Goal: Information Seeking & Learning: Learn about a topic

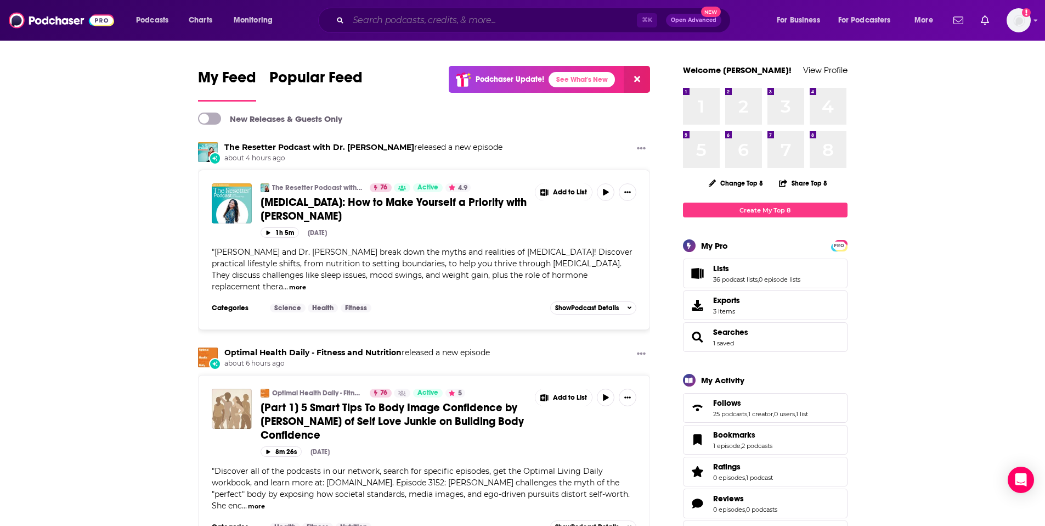
click at [402, 21] on input "Search podcasts, credits, & more..." at bounding box center [492, 21] width 289 height 18
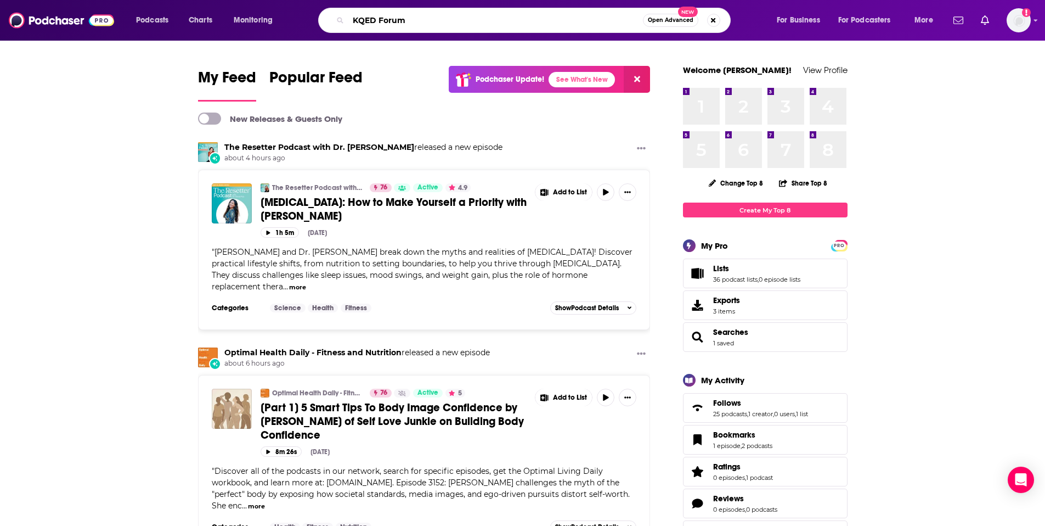
type input "KQED Forum"
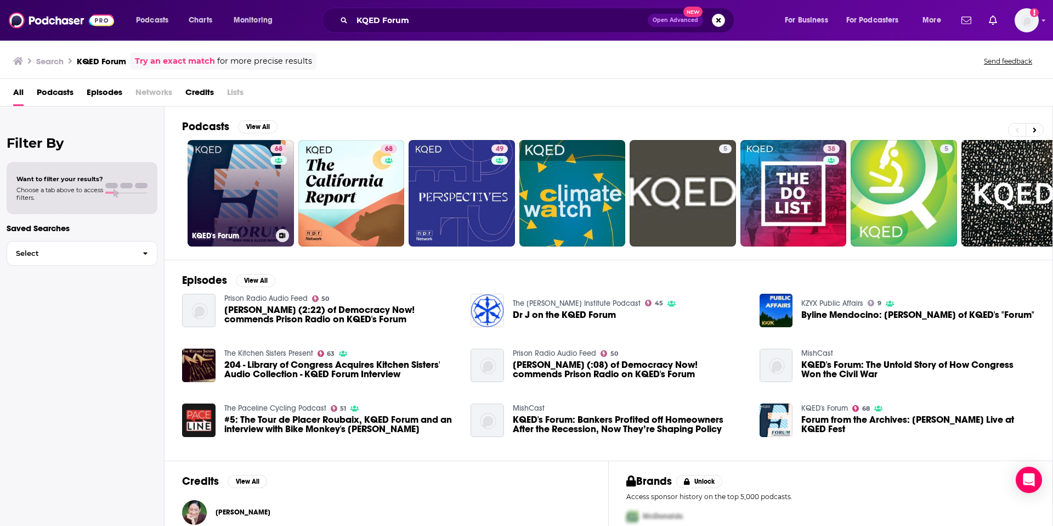
click at [233, 210] on link "68 KQED's Forum" at bounding box center [241, 193] width 106 height 106
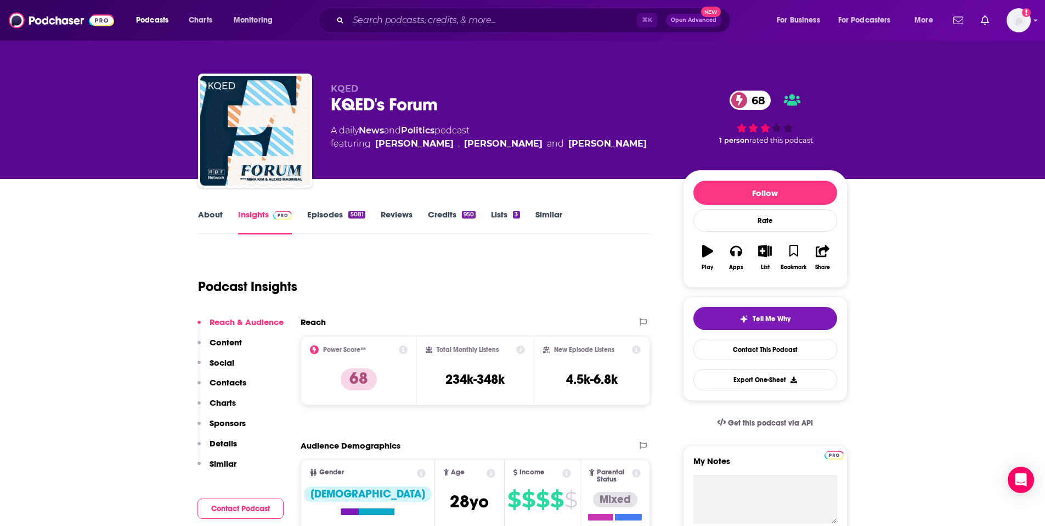
click at [221, 381] on p "Contacts" at bounding box center [228, 382] width 37 height 10
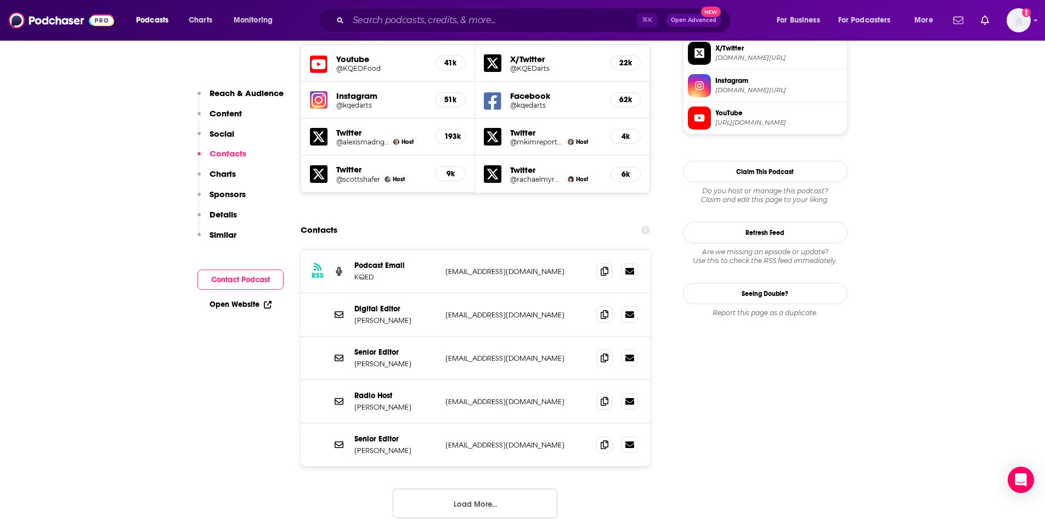
scroll to position [993, 0]
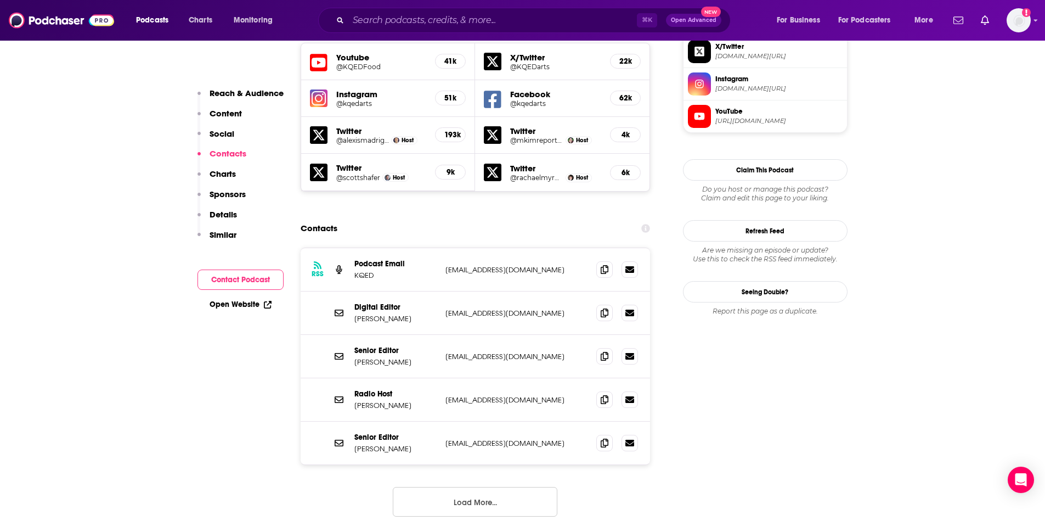
click at [450, 487] on button "Load More..." at bounding box center [475, 502] width 165 height 30
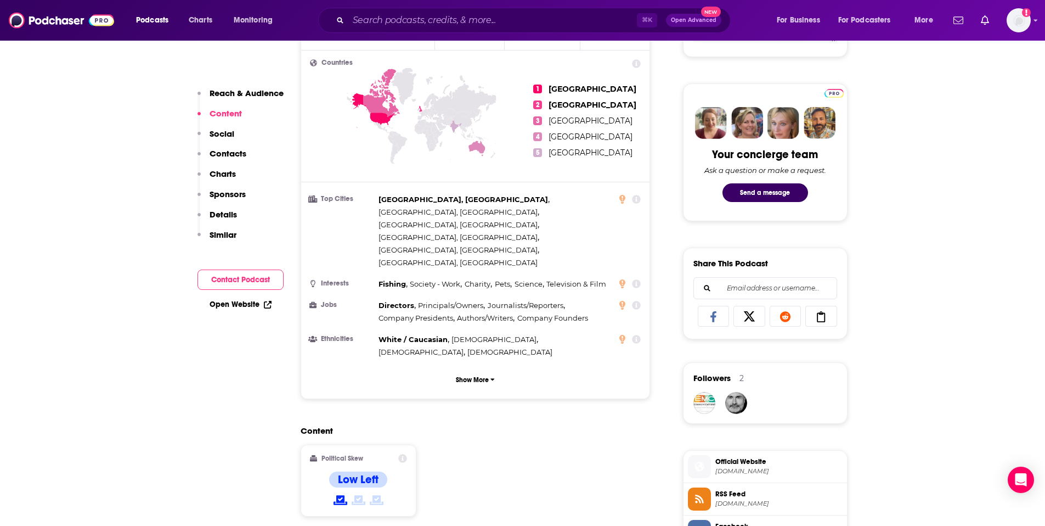
scroll to position [142, 0]
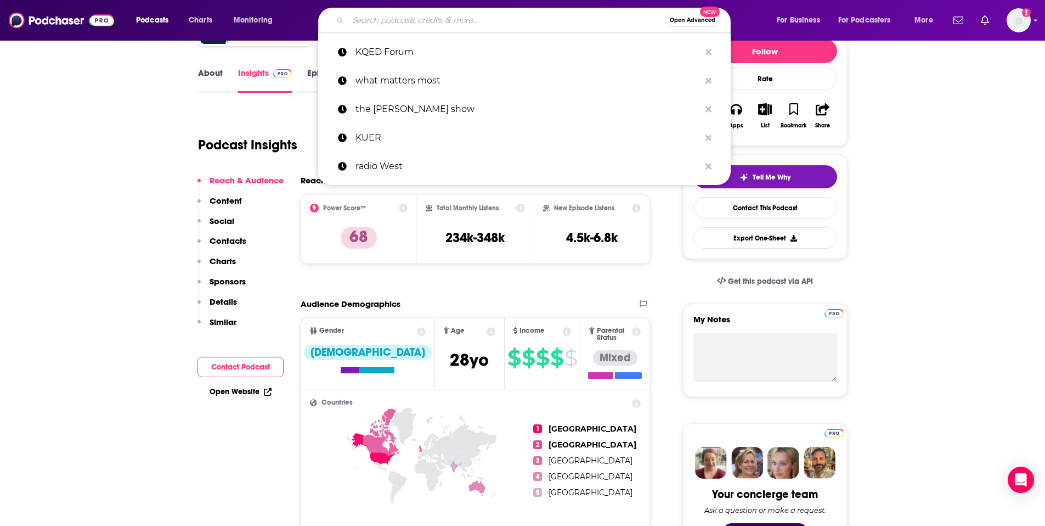
click at [455, 24] on input "Search podcasts, credits, & more..." at bounding box center [506, 21] width 317 height 18
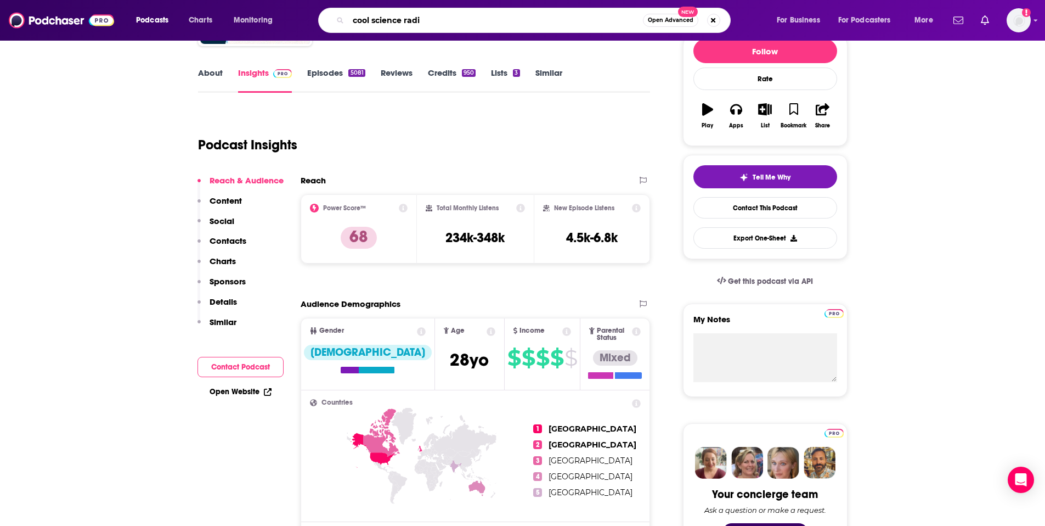
type input "cool science radio"
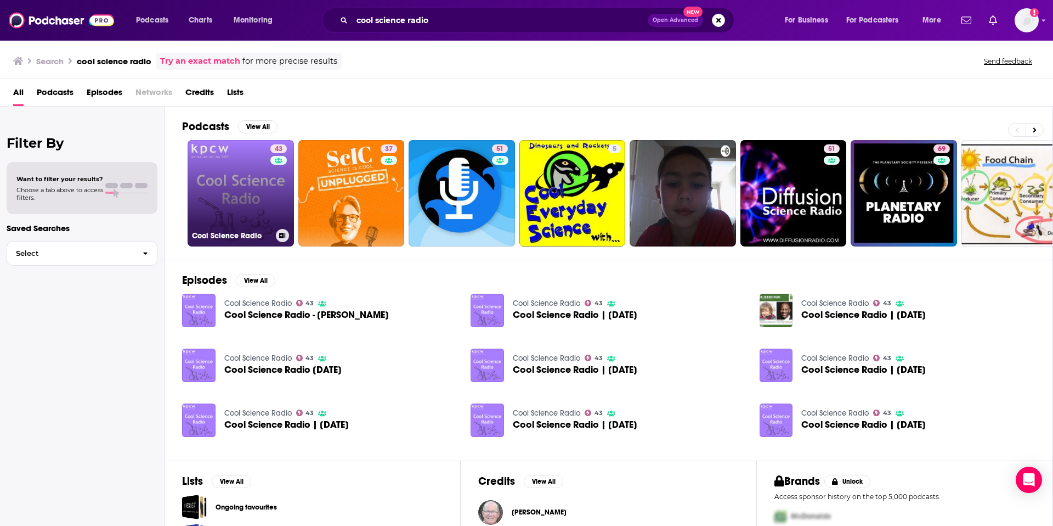
click at [236, 196] on link "43 Cool Science Radio" at bounding box center [241, 193] width 106 height 106
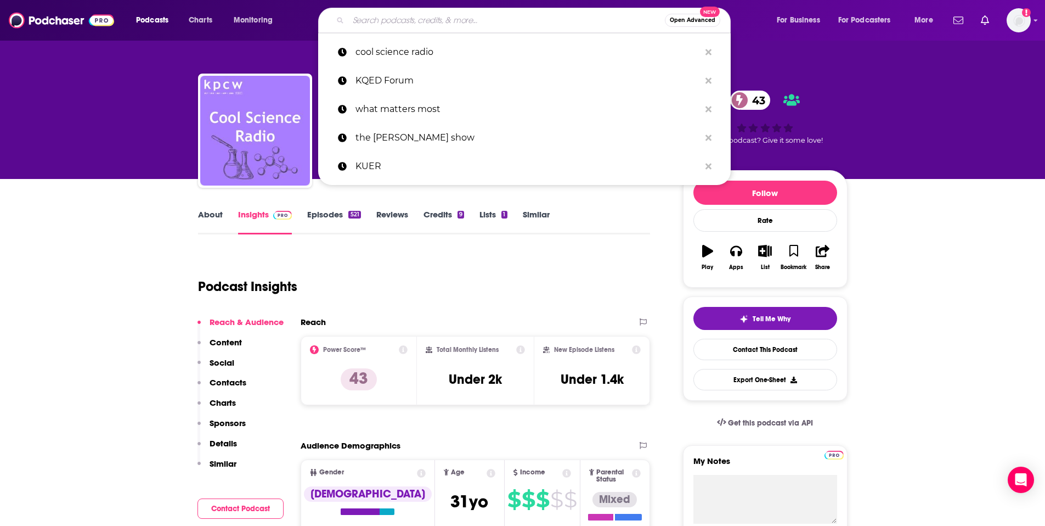
click at [388, 22] on input "Search podcasts, credits, & more..." at bounding box center [506, 21] width 317 height 18
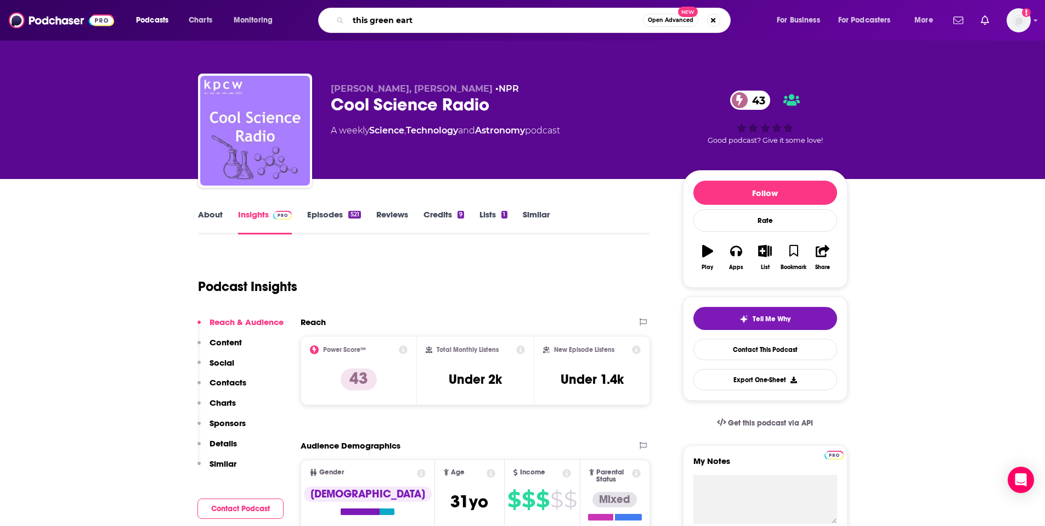
type input "this green earth"
click at [421, 16] on input "this green earth" at bounding box center [495, 21] width 295 height 18
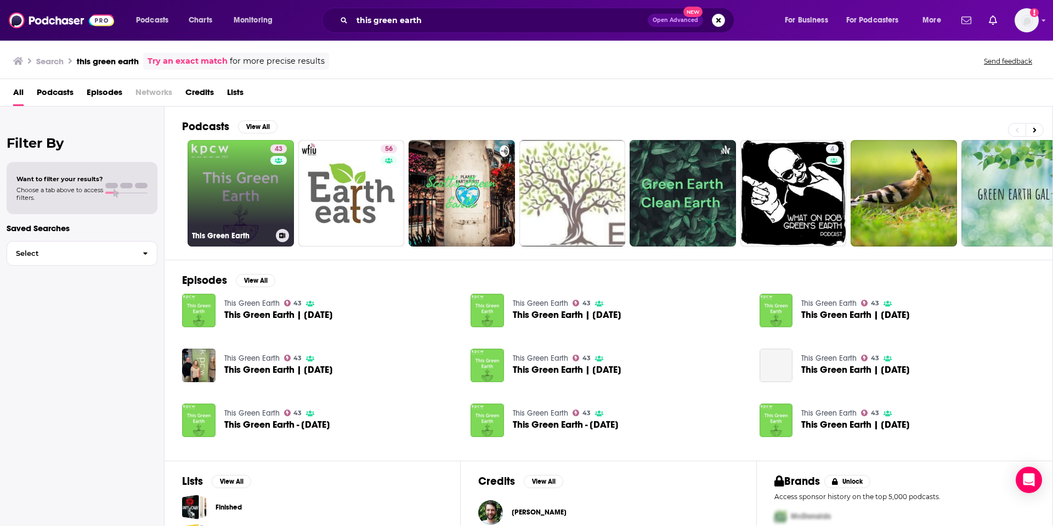
click at [205, 202] on link "43 This Green Earth" at bounding box center [241, 193] width 106 height 106
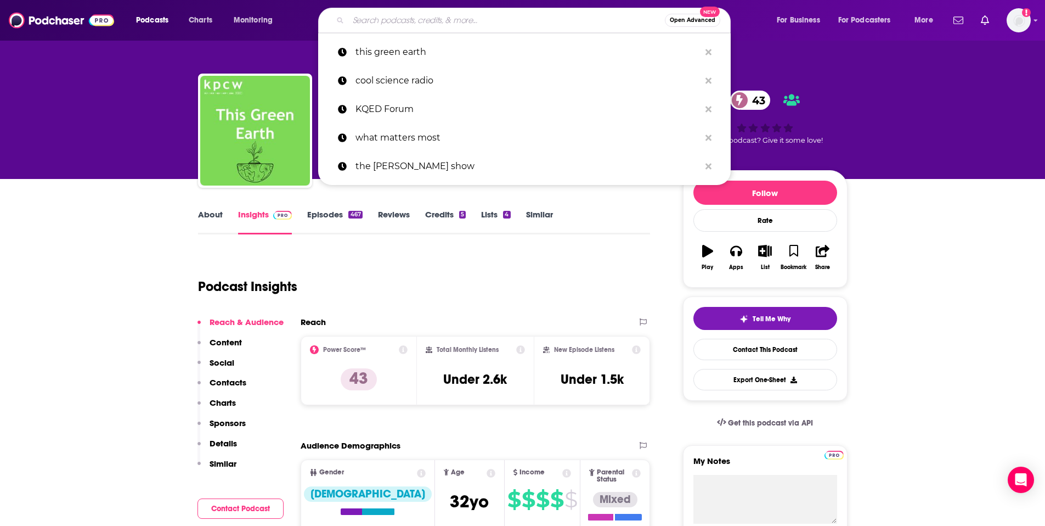
click at [394, 24] on input "Search podcasts, credits, & more..." at bounding box center [506, 21] width 317 height 18
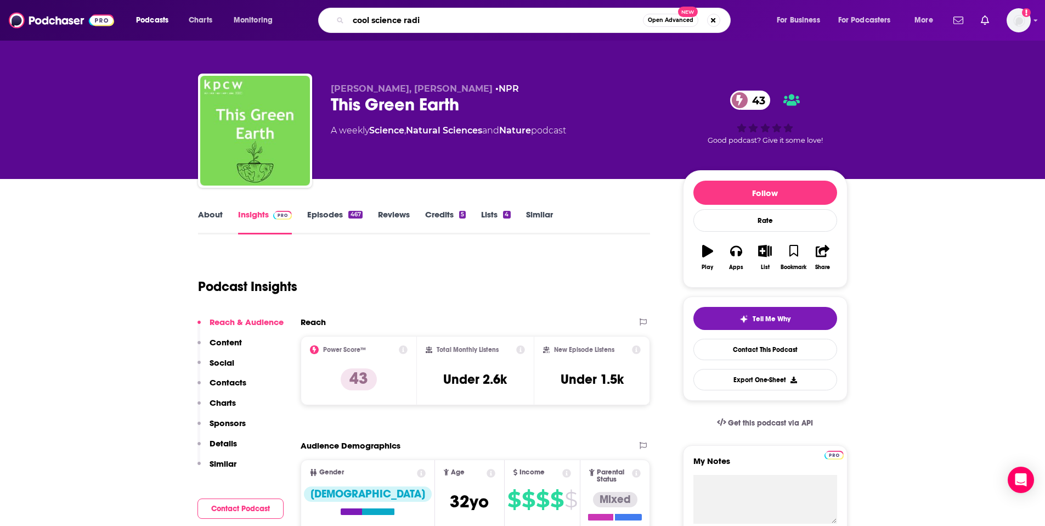
type input "cool science radio"
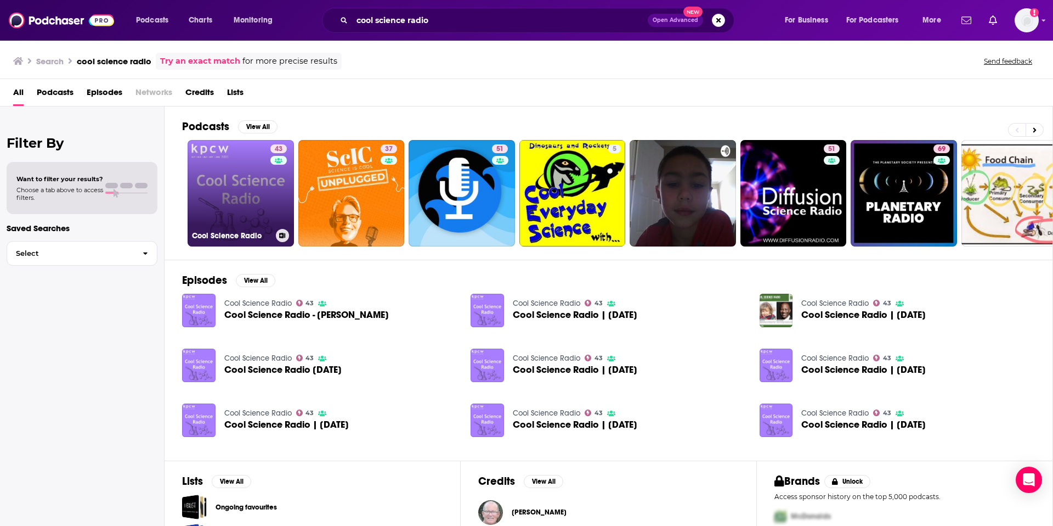
click at [241, 191] on link "43 Cool Science Radio" at bounding box center [241, 193] width 106 height 106
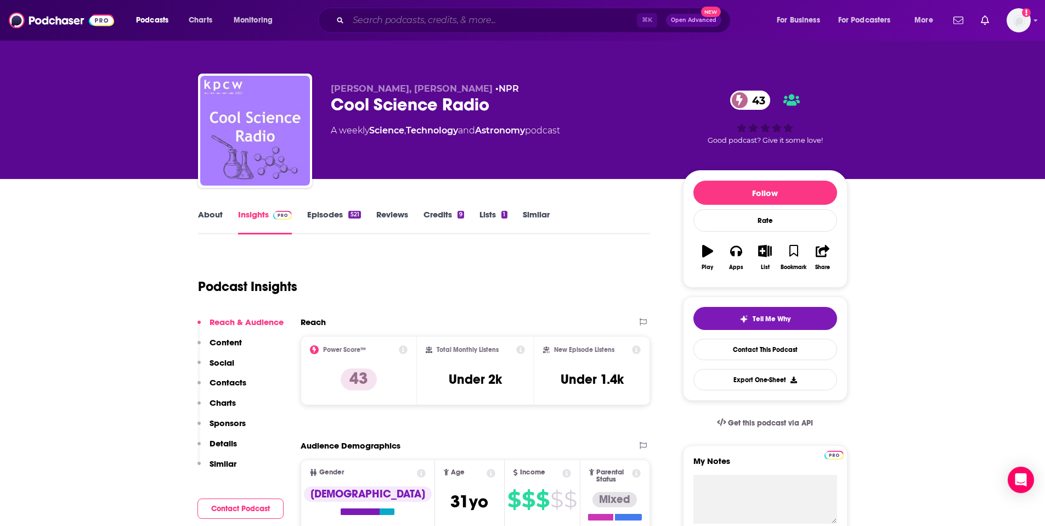
click at [388, 15] on input "Search podcasts, credits, & more..." at bounding box center [492, 21] width 289 height 18
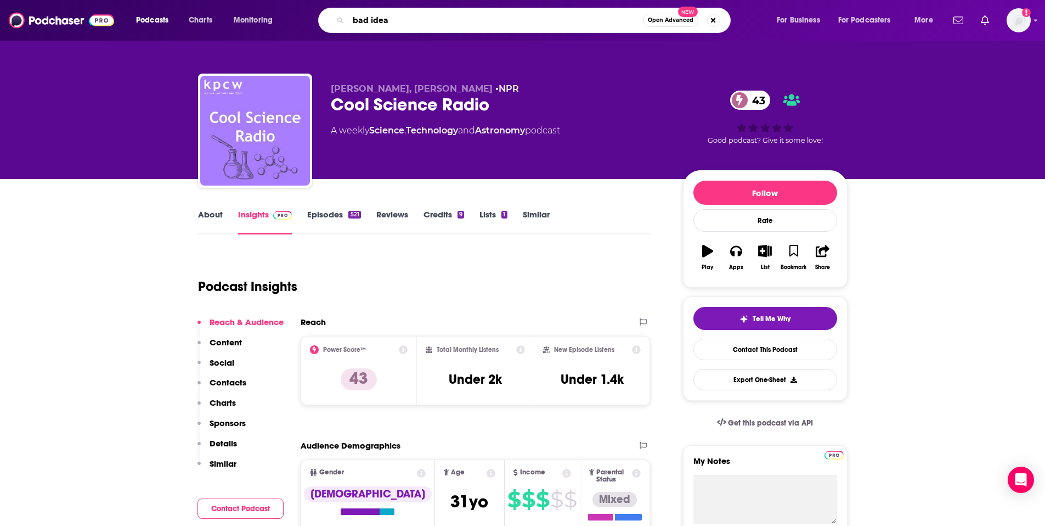
type input "bad ideas"
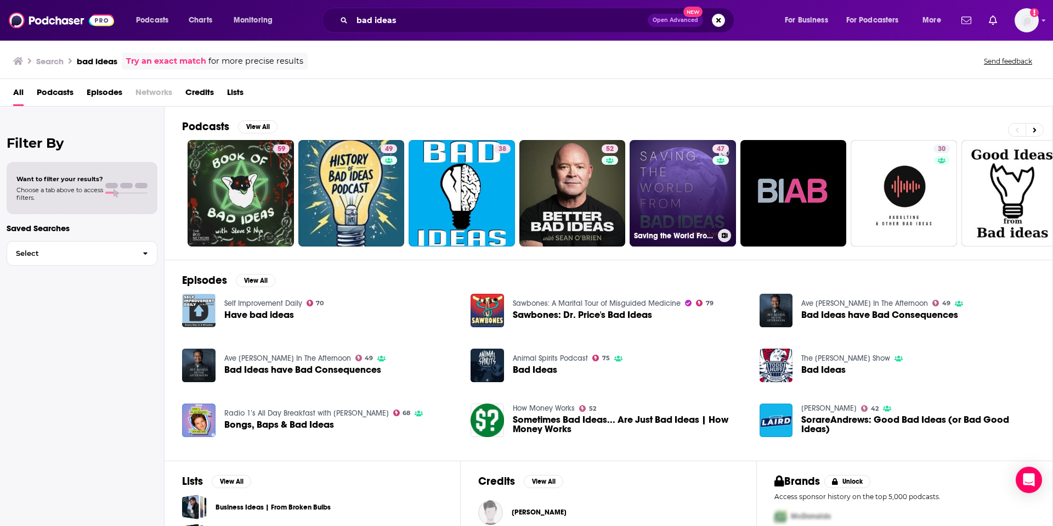
click at [657, 215] on link "47 Saving the World From Bad Ideas" at bounding box center [683, 193] width 106 height 106
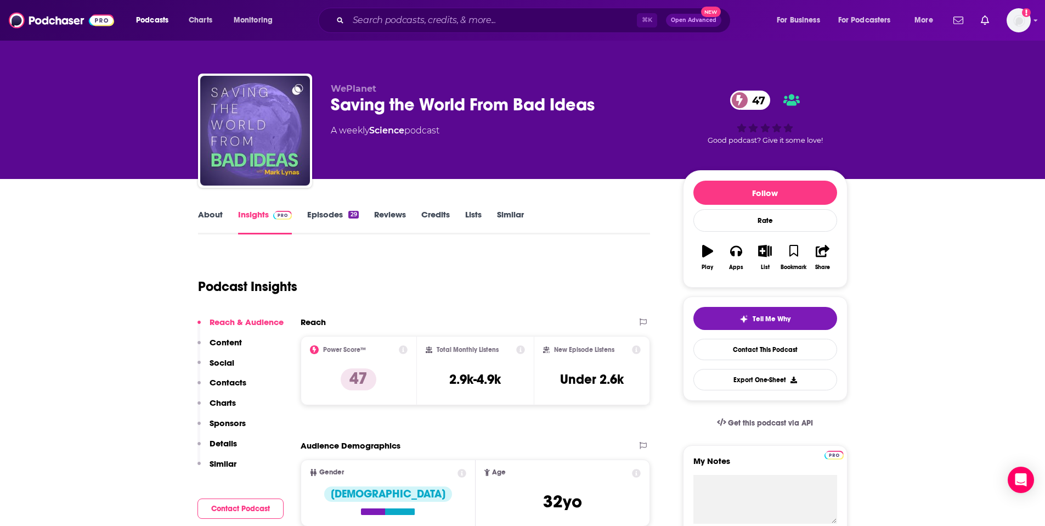
click at [392, 132] on link "Science" at bounding box center [386, 130] width 35 height 10
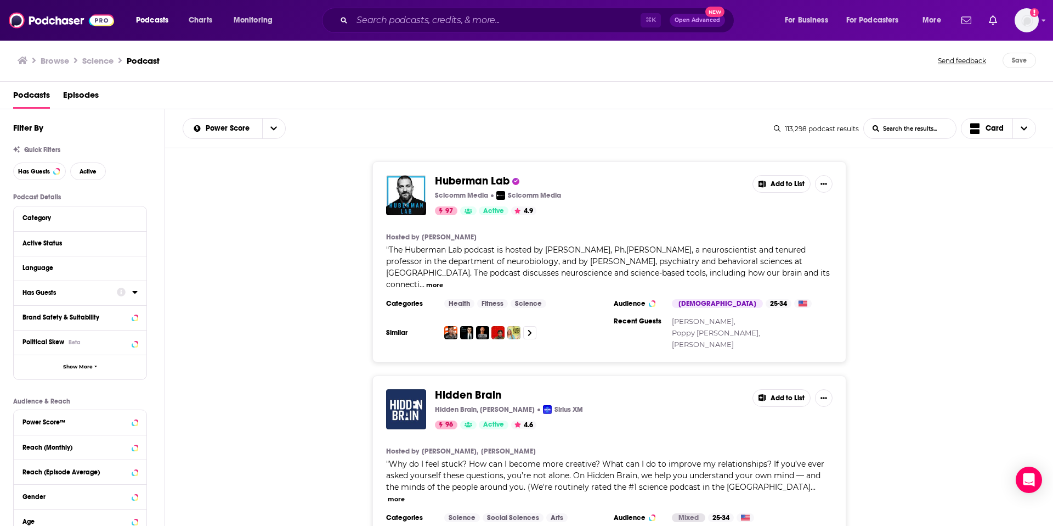
click at [34, 290] on div "Has Guests" at bounding box center [65, 293] width 87 height 8
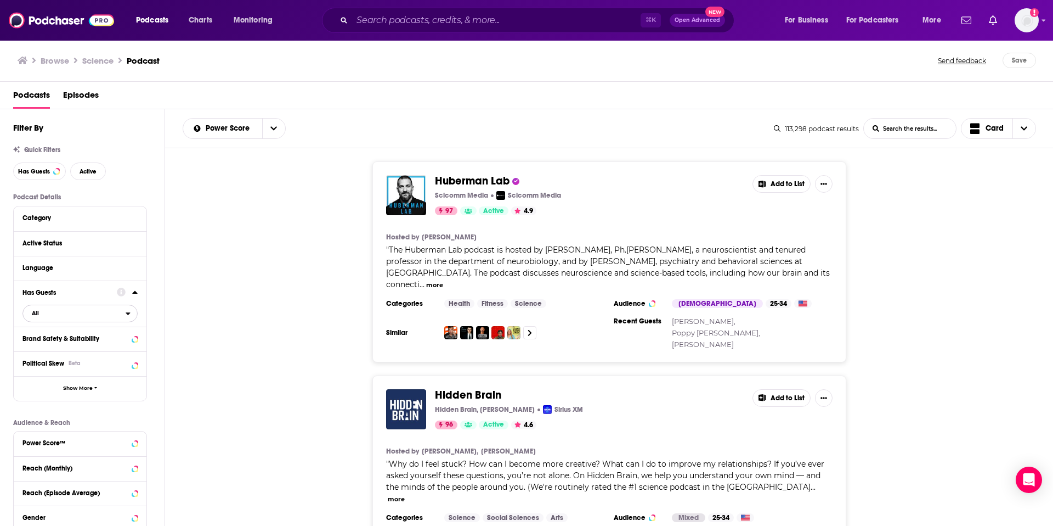
click at [47, 314] on span "All" at bounding box center [74, 313] width 103 height 14
click at [46, 351] on span "Has guests" at bounding box center [60, 349] width 65 height 6
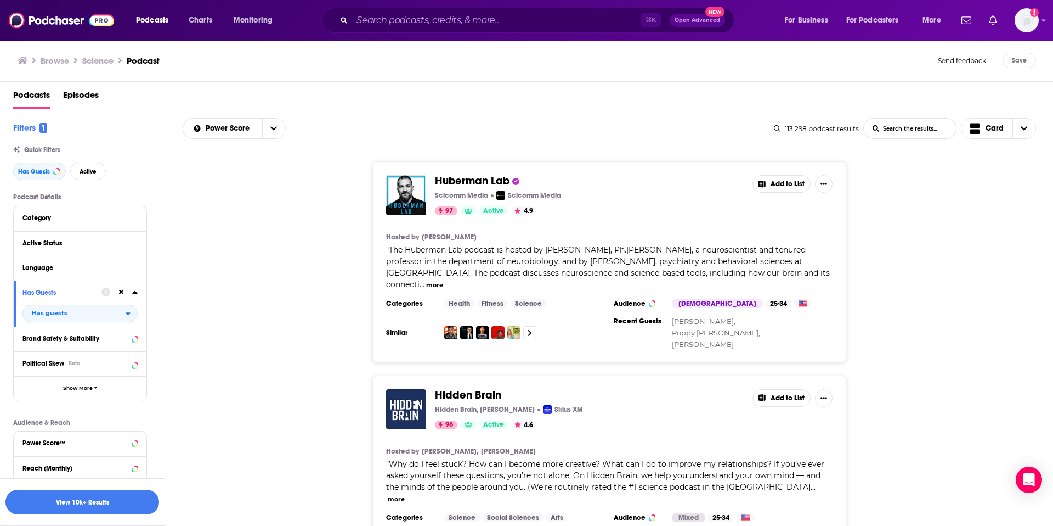
click at [66, 507] on button "View 10k+ Results" at bounding box center [82, 501] width 154 height 25
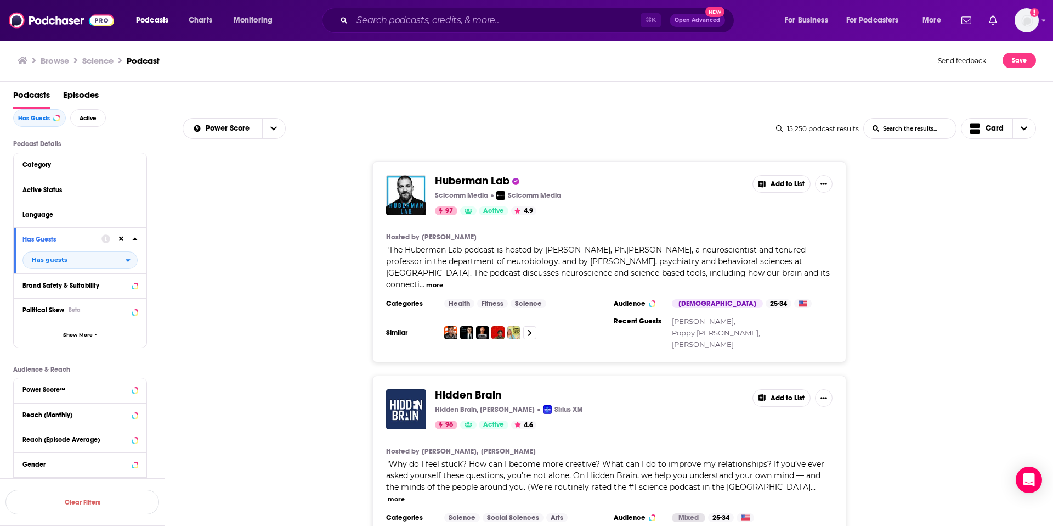
scroll to position [51, 0]
click at [63, 193] on div "Active Status" at bounding box center [65, 192] width 87 height 8
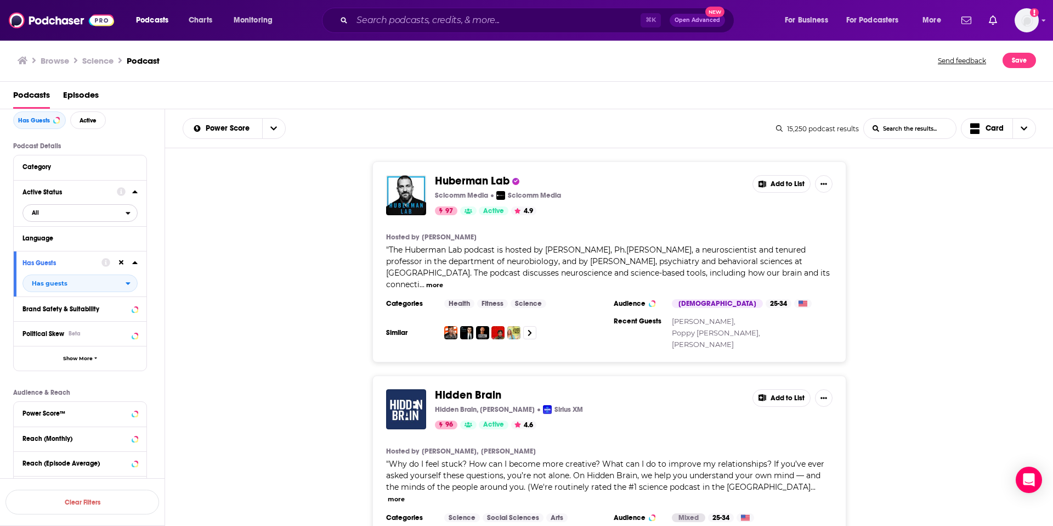
click at [65, 211] on span "All" at bounding box center [74, 212] width 103 height 14
click at [59, 247] on span "Active" at bounding box center [57, 249] width 59 height 6
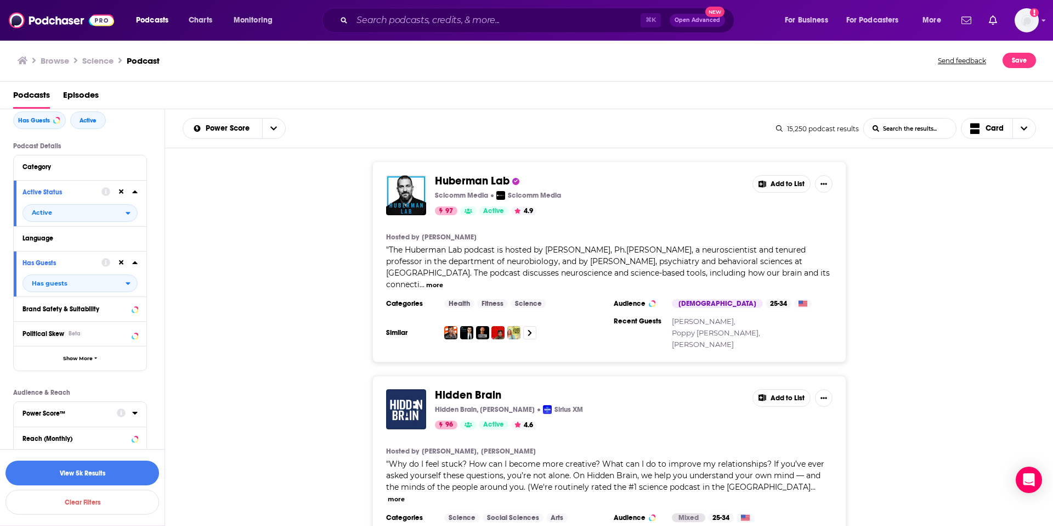
click at [75, 422] on div "Power Score™" at bounding box center [80, 414] width 133 height 25
click at [74, 417] on div "Power Score™" at bounding box center [65, 413] width 87 height 8
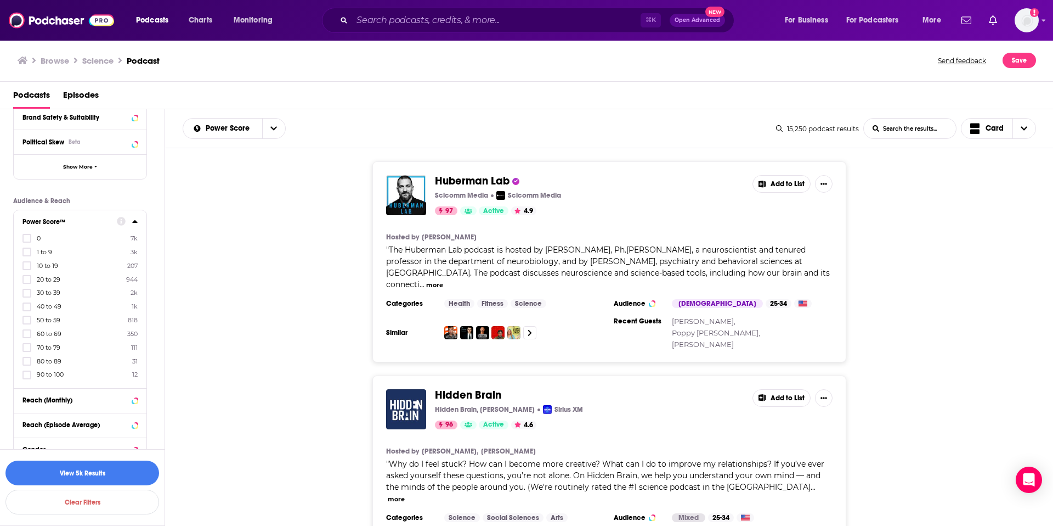
scroll to position [254, 0]
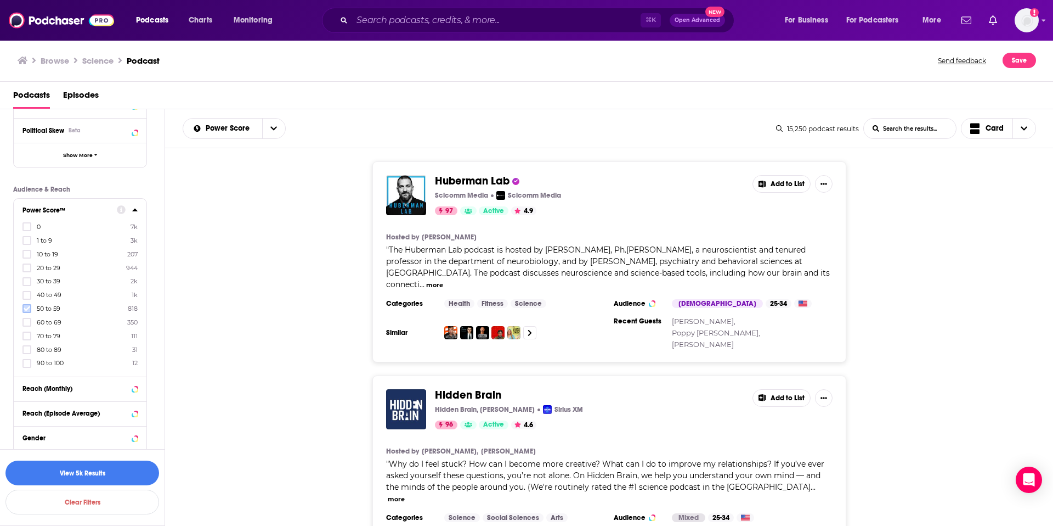
click at [25, 309] on icon at bounding box center [27, 308] width 7 height 7
click at [27, 322] on icon at bounding box center [27, 322] width 7 height 7
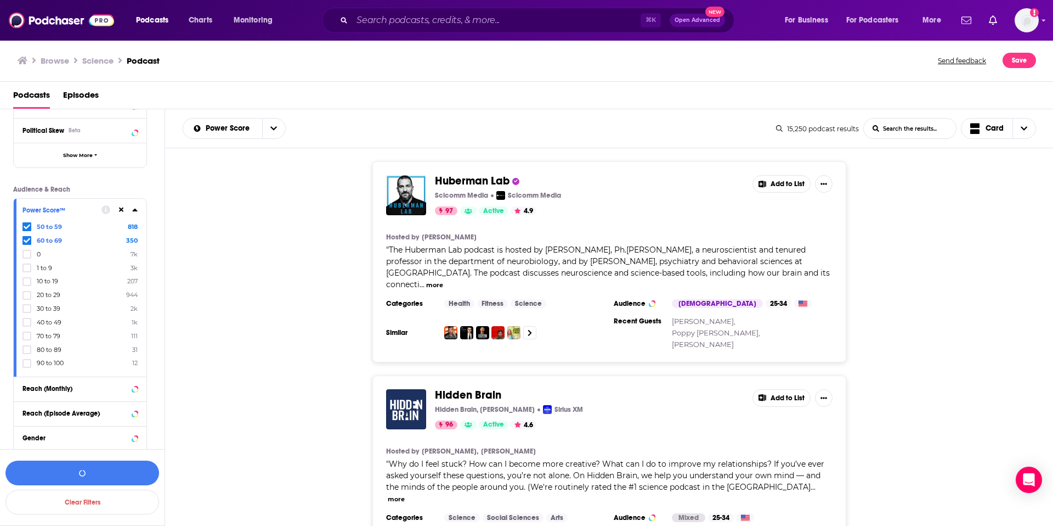
click at [27, 322] on icon at bounding box center [27, 322] width 7 height 7
click at [26, 336] on icon at bounding box center [27, 336] width 7 height 5
click at [27, 349] on icon at bounding box center [27, 349] width 7 height 5
click at [27, 363] on icon at bounding box center [27, 362] width 7 height 5
click at [26, 227] on icon at bounding box center [27, 226] width 7 height 7
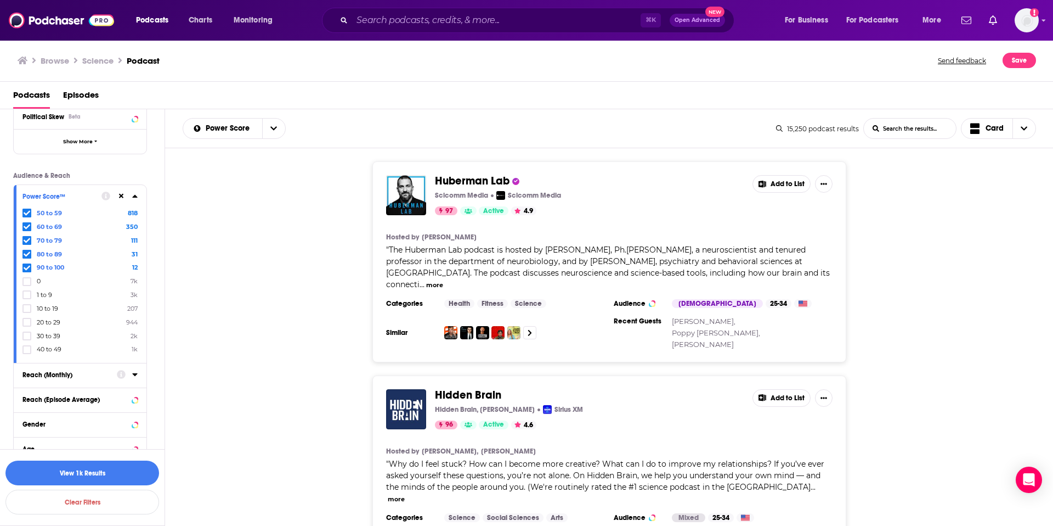
scroll to position [334, 0]
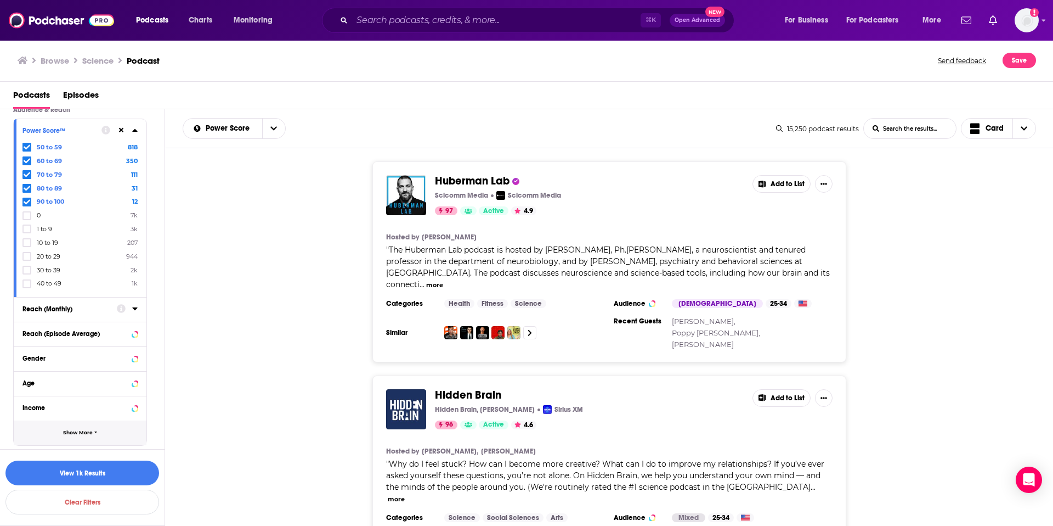
click at [81, 434] on span "Show More" at bounding box center [78, 433] width 30 height 6
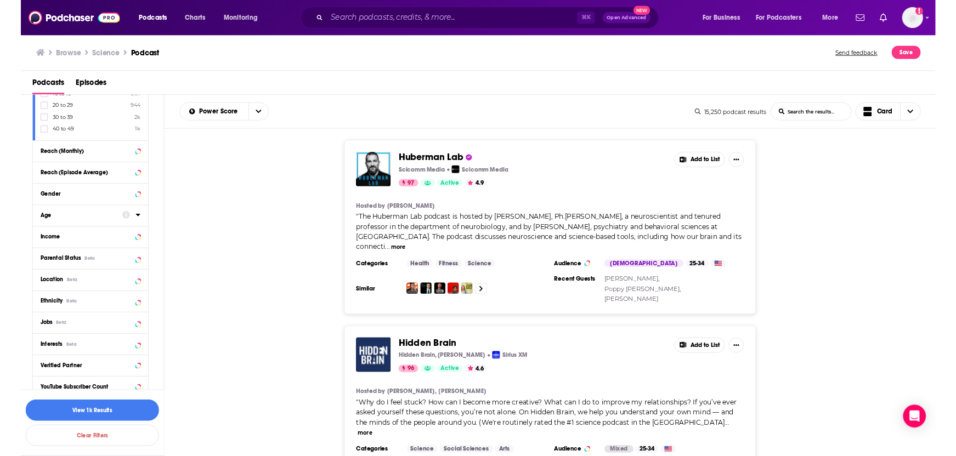
scroll to position [506, 0]
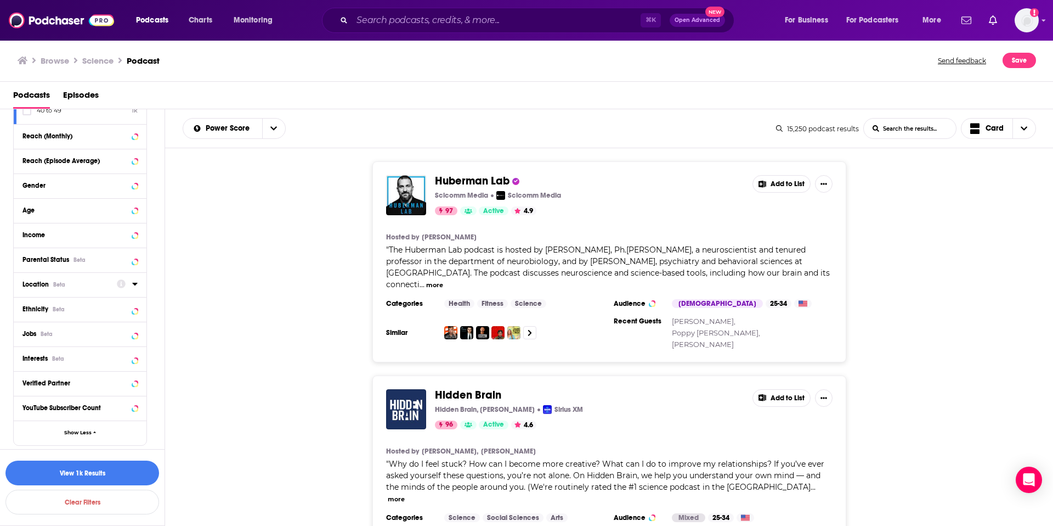
click at [72, 283] on div "Location Beta" at bounding box center [65, 284] width 87 height 8
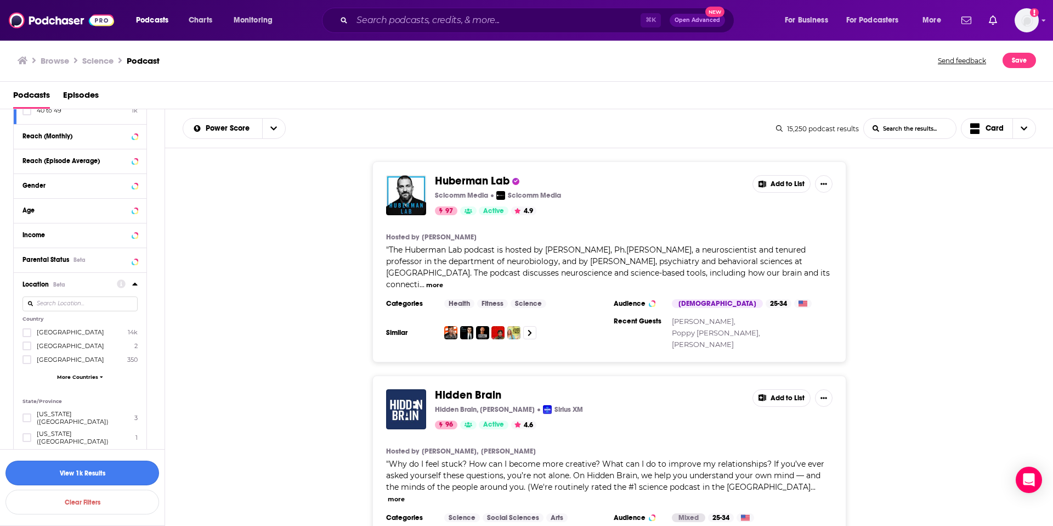
click at [84, 477] on button "View 1k Results" at bounding box center [82, 472] width 154 height 25
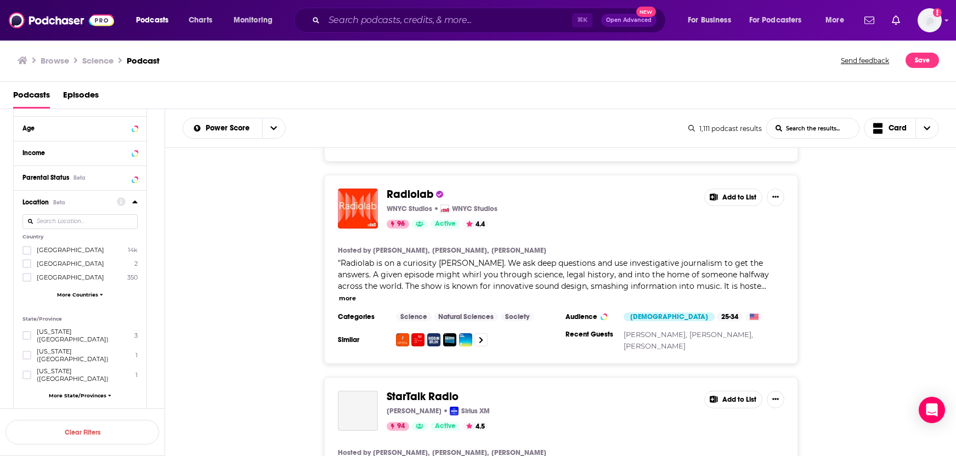
scroll to position [426, 0]
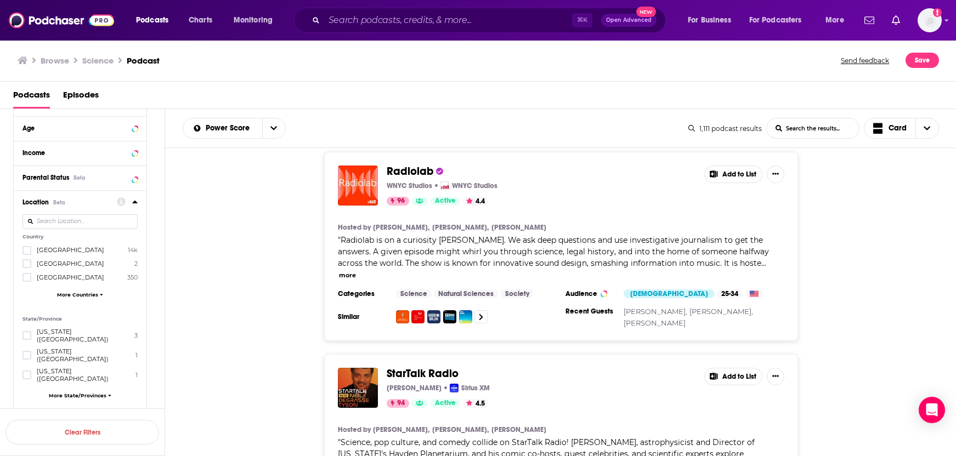
click at [875, 354] on div "StarTalk Radio [PERSON_NAME] XM 94 Active 4.5 Add to List Hosted by [PERSON_NAM…" at bounding box center [561, 443] width 792 height 178
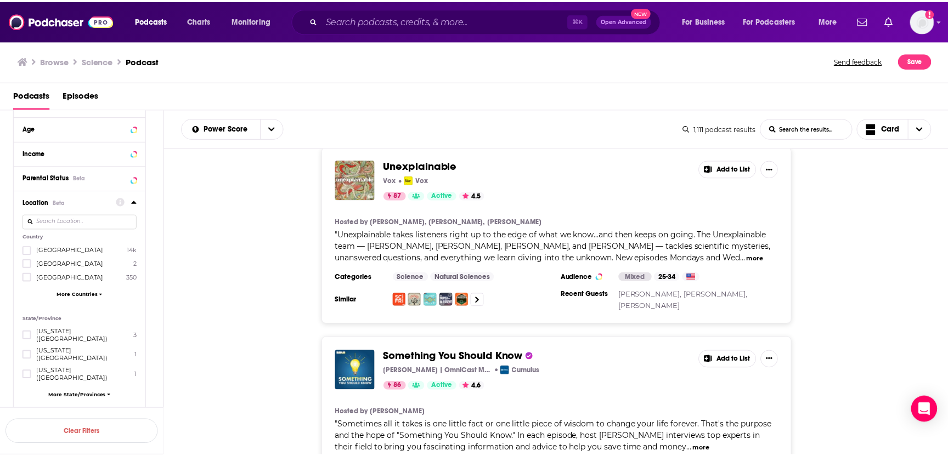
scroll to position [3108, 0]
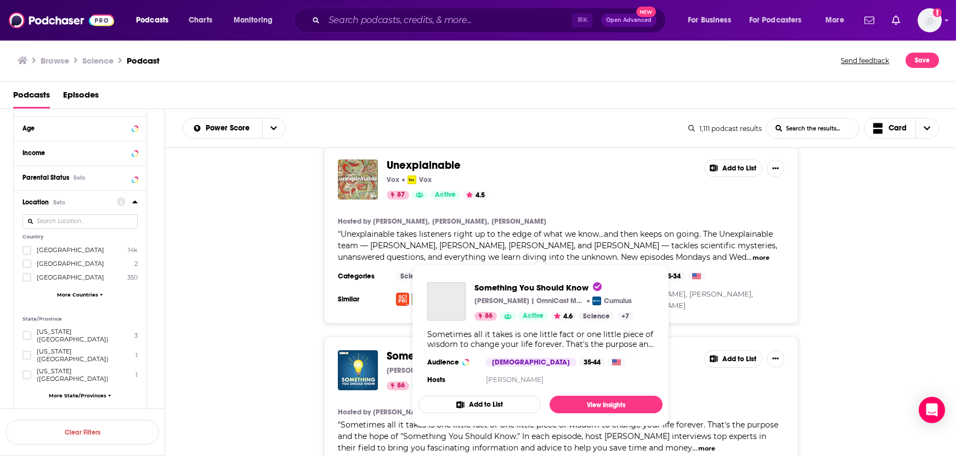
click at [452, 349] on span "Something You Should Know" at bounding box center [457, 356] width 140 height 14
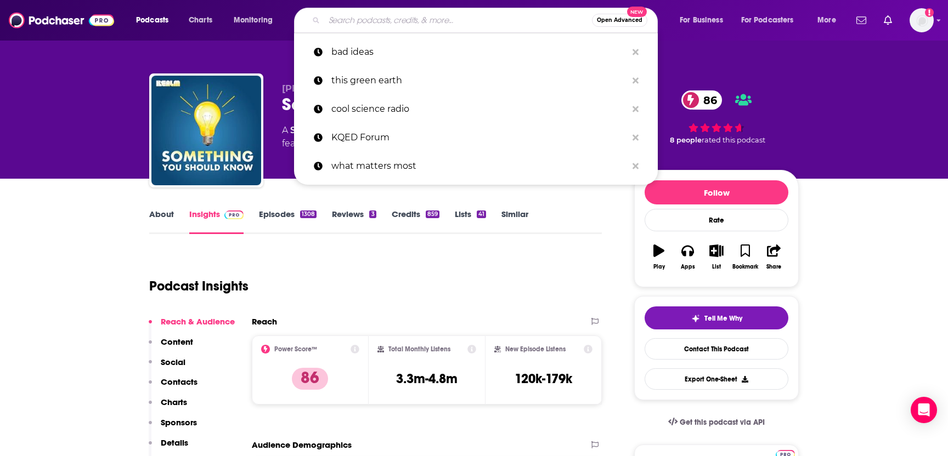
click at [392, 21] on input "Search podcasts, credits, & more..." at bounding box center [458, 21] width 268 height 18
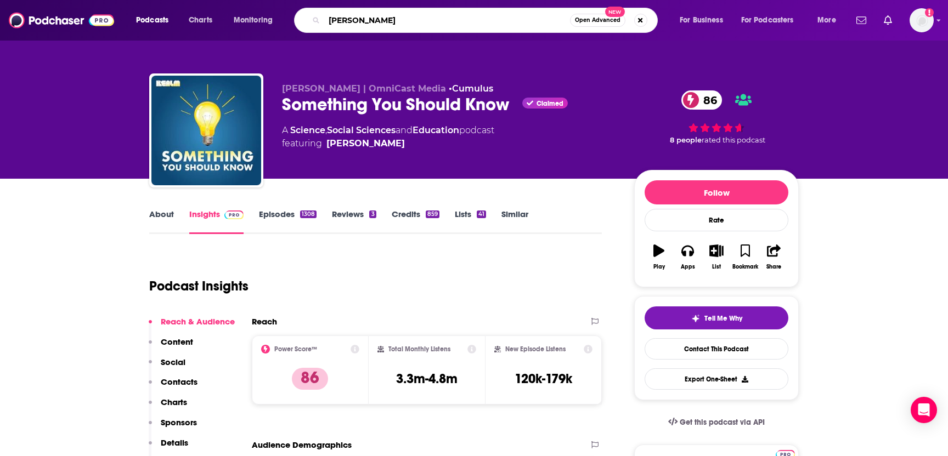
type input "[PERSON_NAME]"
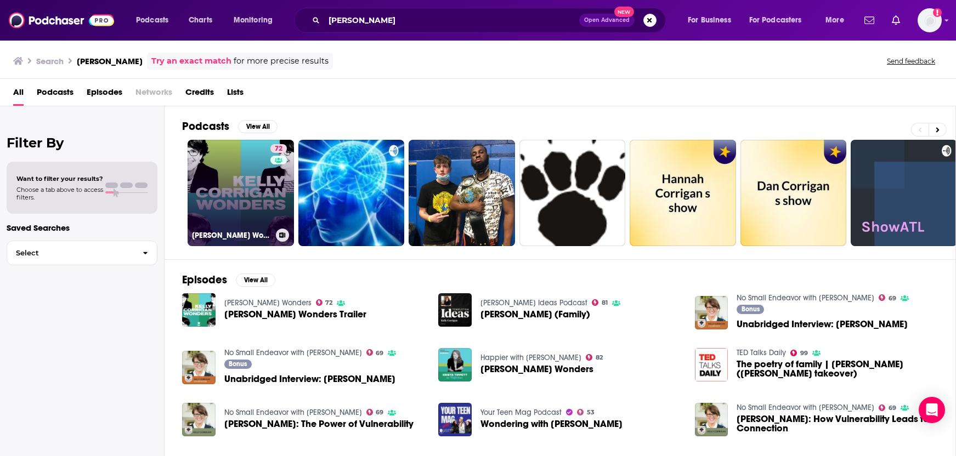
click at [249, 205] on link "72 [PERSON_NAME] Wonders" at bounding box center [241, 193] width 106 height 106
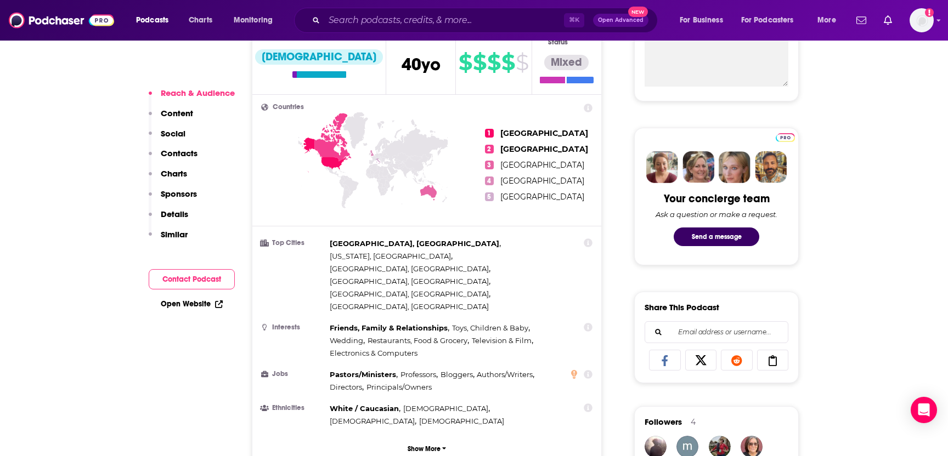
scroll to position [444, 0]
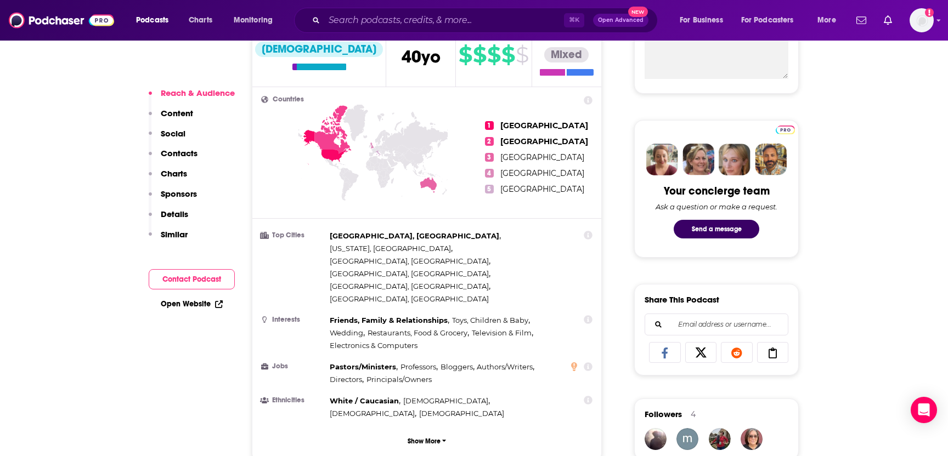
click at [167, 155] on p "Contacts" at bounding box center [179, 153] width 37 height 10
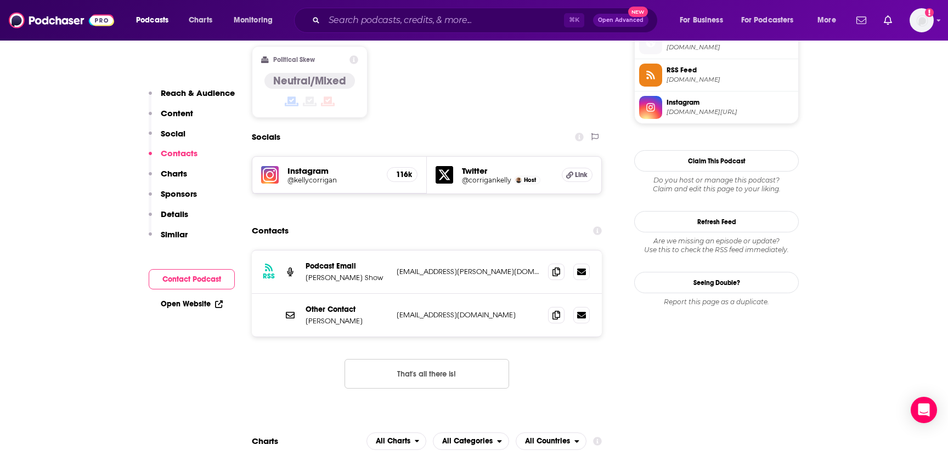
scroll to position [906, 0]
click at [555, 266] on icon at bounding box center [556, 270] width 8 height 9
click at [312, 165] on h5 "Instagram" at bounding box center [332, 170] width 91 height 10
click at [309, 165] on h5 "Instagram" at bounding box center [332, 170] width 91 height 10
